Goal: Task Accomplishment & Management: Manage account settings

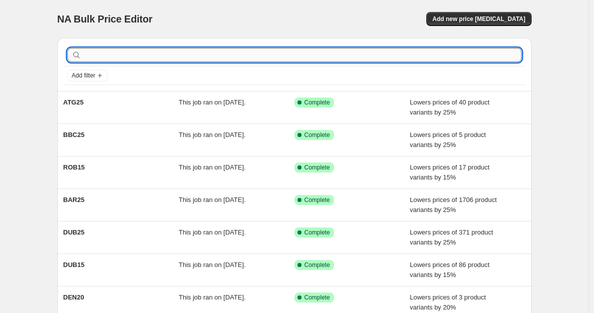
click at [122, 56] on input "text" at bounding box center [302, 55] width 438 height 14
type input "BAR25"
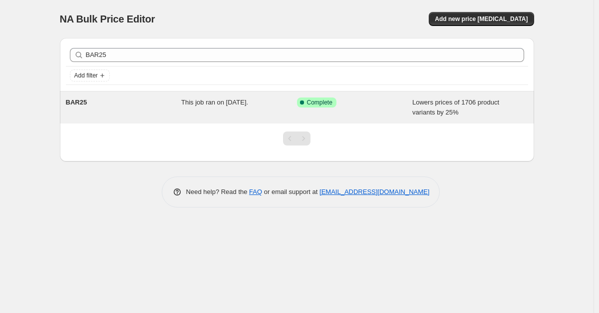
click at [178, 105] on div "BAR25" at bounding box center [124, 107] width 116 height 20
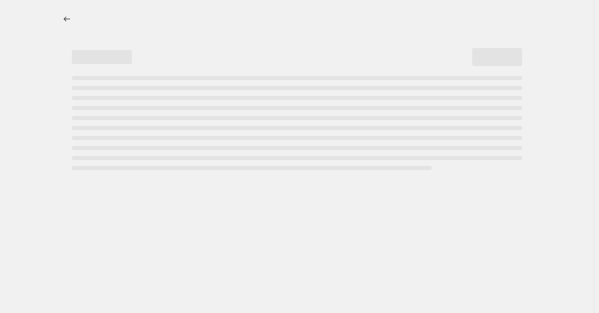
select select "percentage"
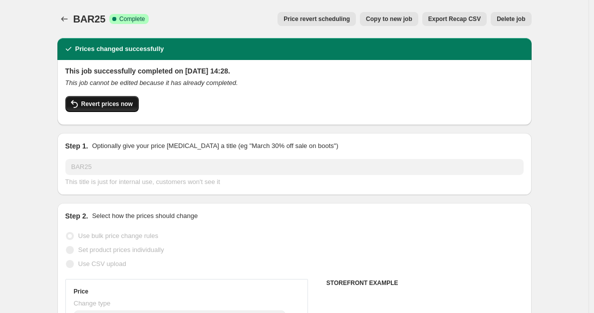
click at [118, 98] on button "Revert prices now" at bounding box center [101, 104] width 73 height 16
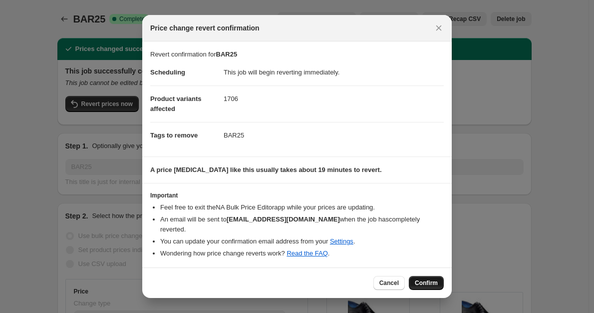
click at [426, 276] on button "Confirm" at bounding box center [426, 283] width 35 height 14
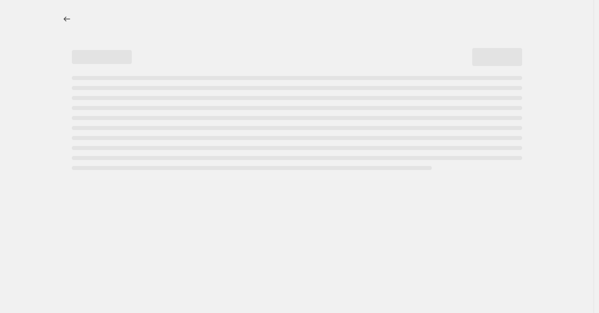
select select "percentage"
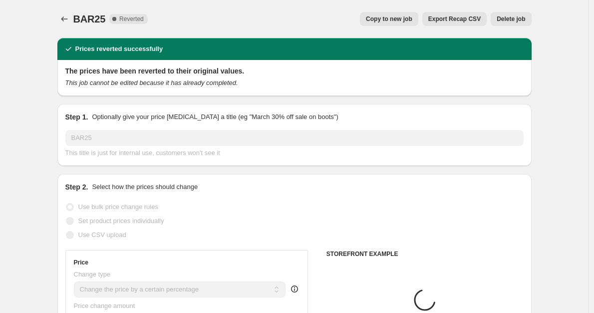
click at [387, 20] on span "Copy to new job" at bounding box center [389, 19] width 46 height 8
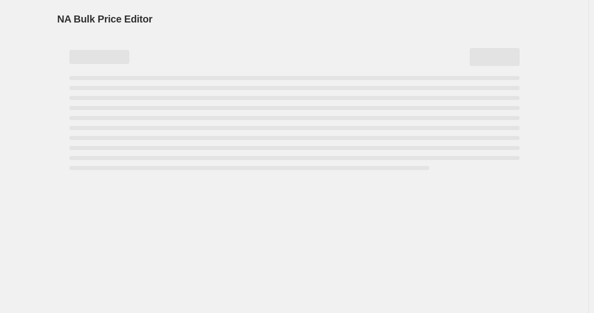
select select "percentage"
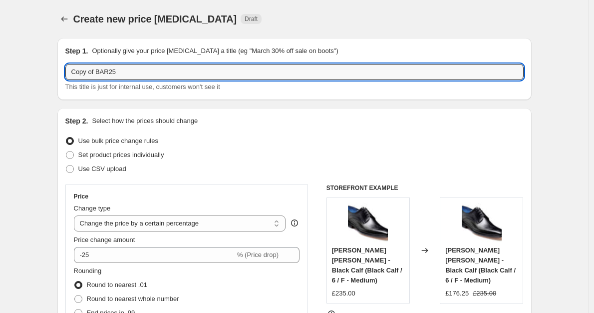
drag, startPoint x: 99, startPoint y: 72, endPoint x: 52, endPoint y: 70, distance: 47.0
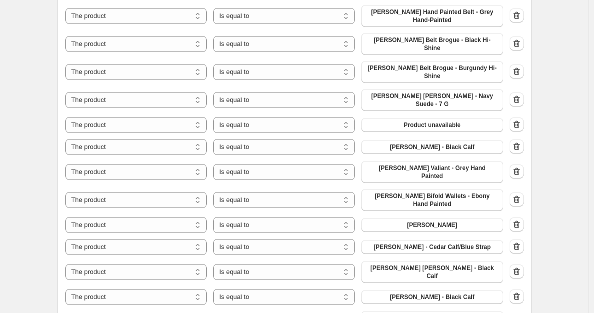
scroll to position [4394, 0]
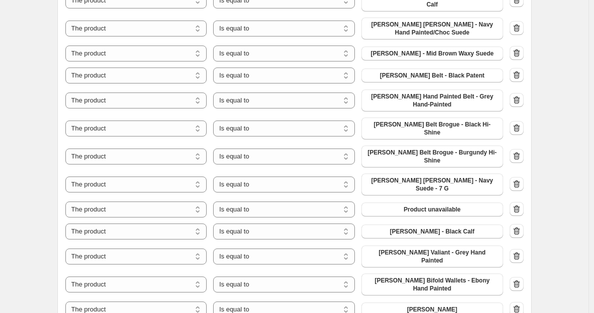
type input "BAR25"
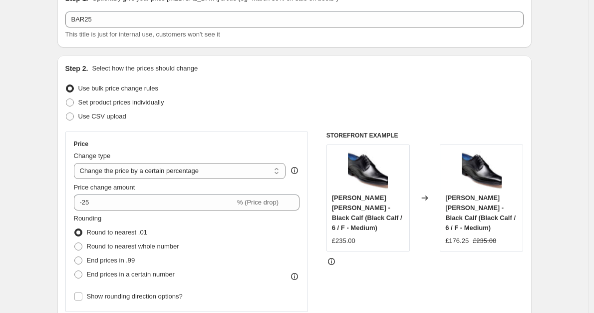
scroll to position [27, 0]
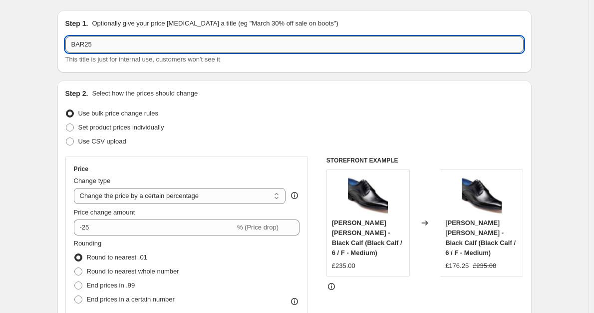
click at [75, 47] on input "BAR25" at bounding box center [294, 44] width 458 height 16
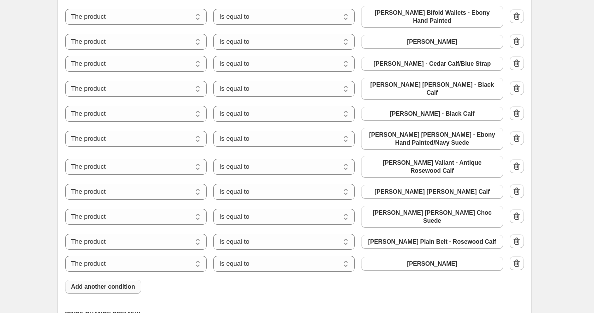
scroll to position [4711, 0]
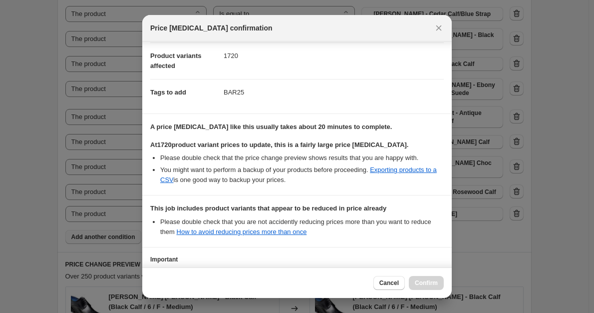
scroll to position [189, 0]
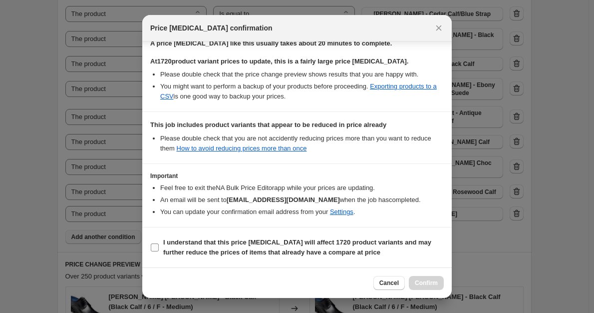
click at [217, 243] on b "I understand that this price [MEDICAL_DATA] will affect 1720 product variants a…" at bounding box center [297, 246] width 268 height 17
click at [159, 243] on input "I understand that this price [MEDICAL_DATA] will affect 1720 product variants a…" at bounding box center [155, 247] width 8 height 8
checkbox input "true"
click at [421, 286] on span "Confirm" at bounding box center [426, 283] width 23 height 8
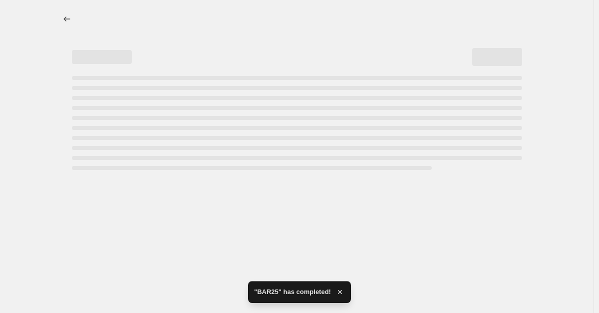
select select "percentage"
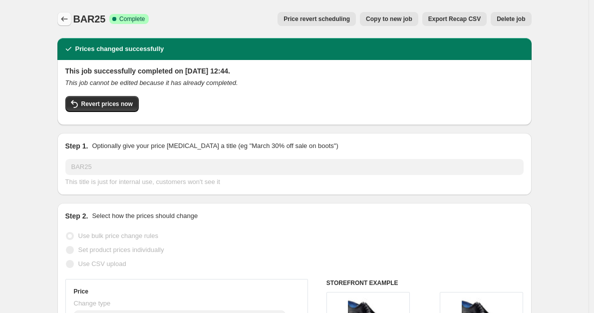
click at [67, 20] on icon "Price change jobs" at bounding box center [64, 19] width 10 height 10
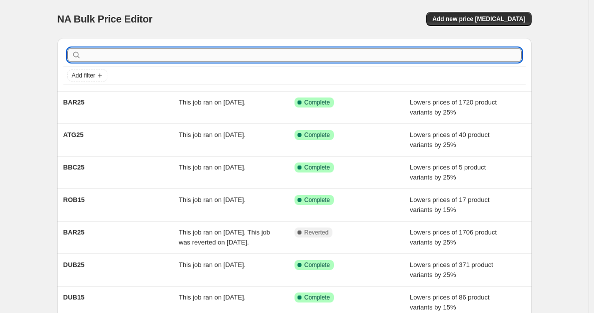
click at [145, 57] on input "text" at bounding box center [302, 55] width 438 height 14
type input "bar25"
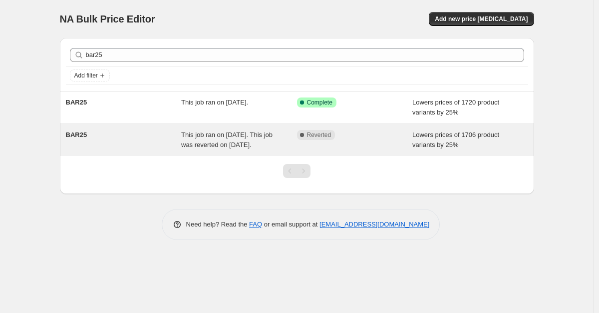
click at [211, 150] on div "This job ran on [DATE]. This job was reverted on [DATE]." at bounding box center [239, 140] width 116 height 20
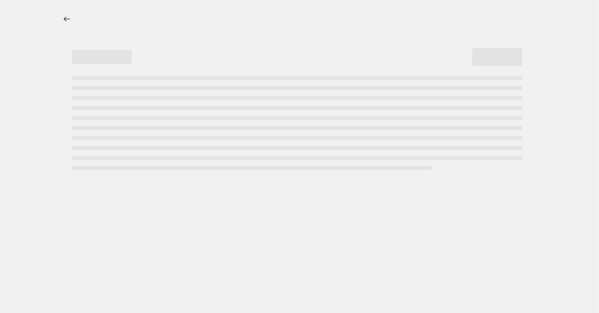
select select "percentage"
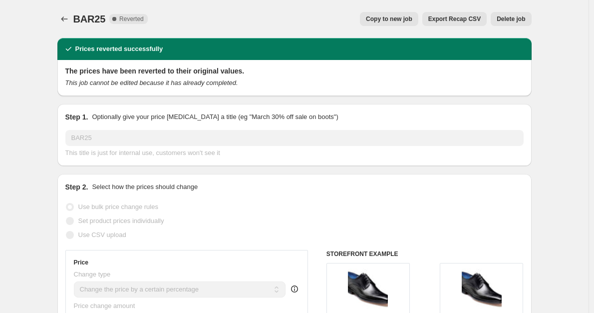
click at [502, 23] on button "Delete job" at bounding box center [511, 19] width 40 height 14
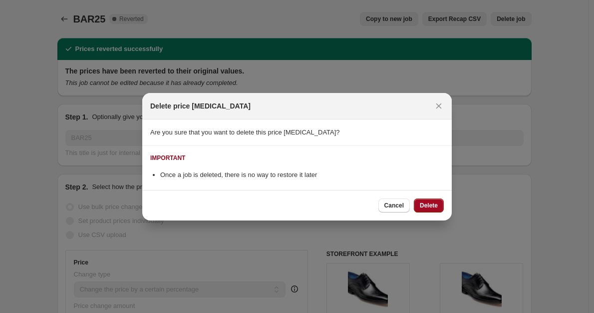
click at [422, 205] on span "Delete" at bounding box center [429, 205] width 18 height 8
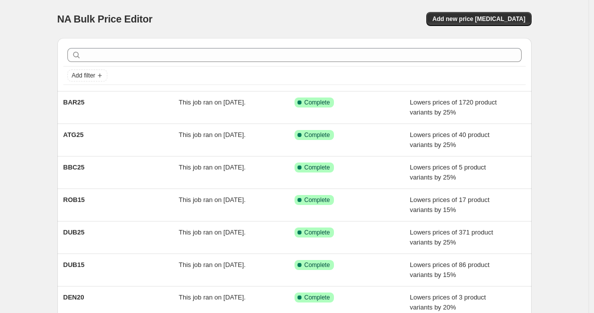
click at [133, 62] on div at bounding box center [294, 55] width 462 height 22
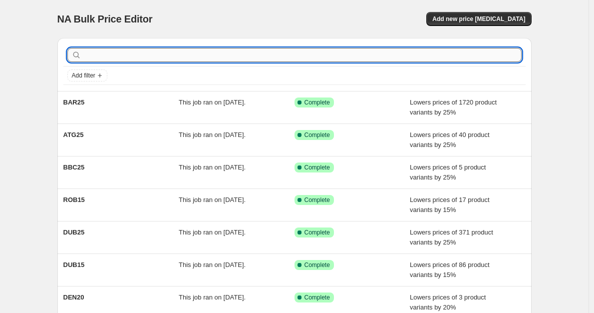
click at [133, 58] on input "text" at bounding box center [302, 55] width 438 height 14
type input "bar25"
